Goal: Navigation & Orientation: Find specific page/section

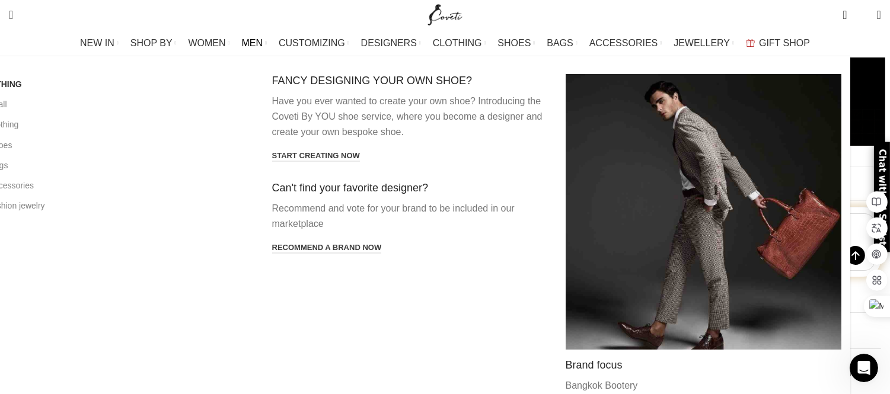
click at [263, 43] on span "MEN" at bounding box center [252, 42] width 21 height 11
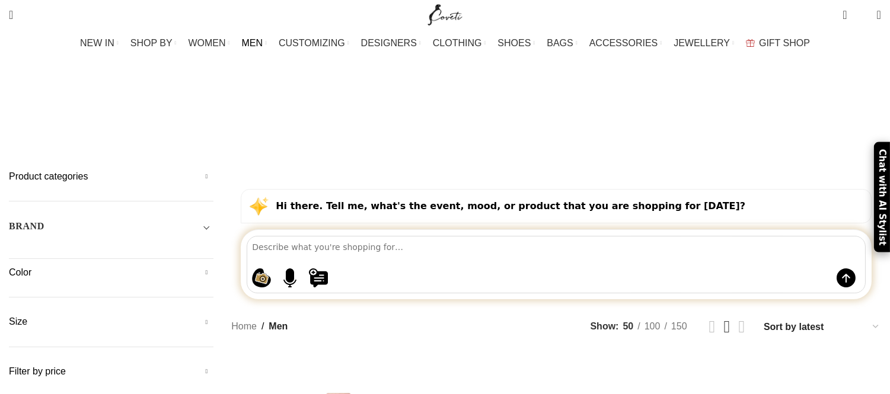
click at [267, 42] on link "MEN" at bounding box center [254, 43] width 25 height 24
